Goal: Information Seeking & Learning: Find specific page/section

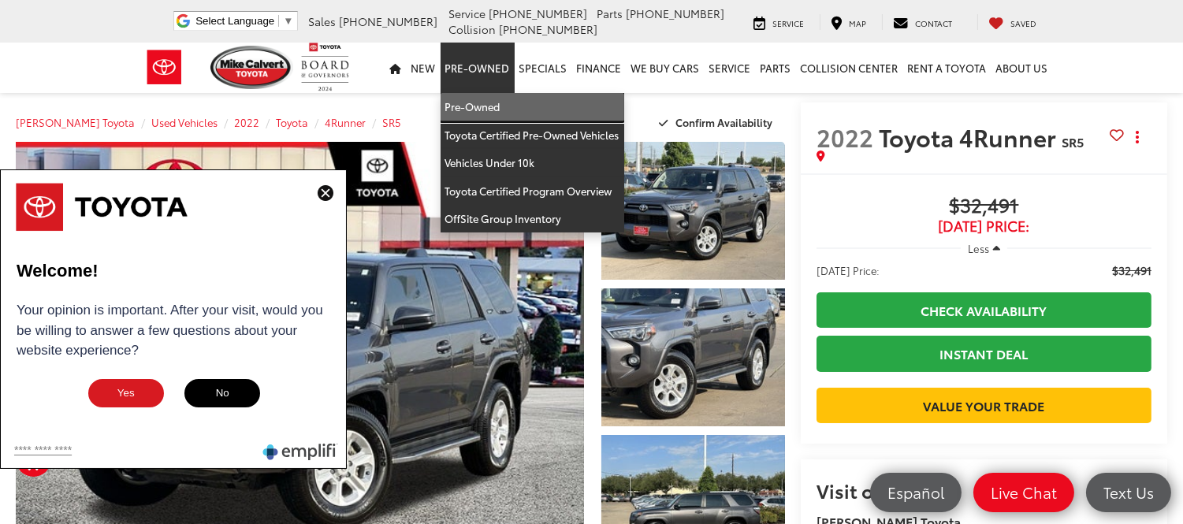
click at [492, 105] on link "Pre-Owned" at bounding box center [532, 107] width 184 height 28
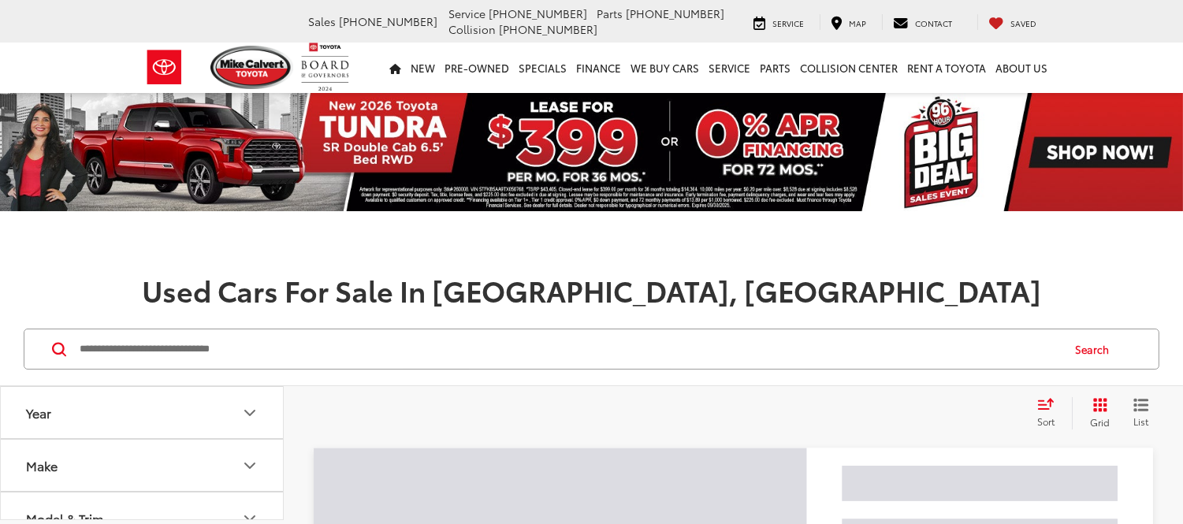
click at [365, 351] on input "Search by Make, Model, or Keyword" at bounding box center [569, 349] width 982 height 38
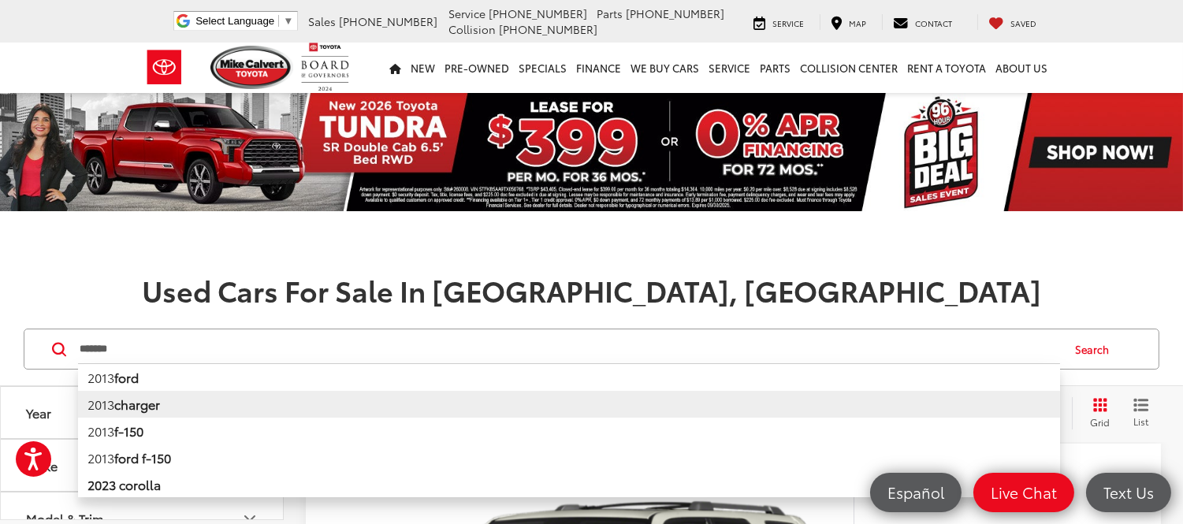
click at [200, 406] on li "2013 charger" at bounding box center [569, 404] width 982 height 27
type input "**********"
